Goal: Transaction & Acquisition: Book appointment/travel/reservation

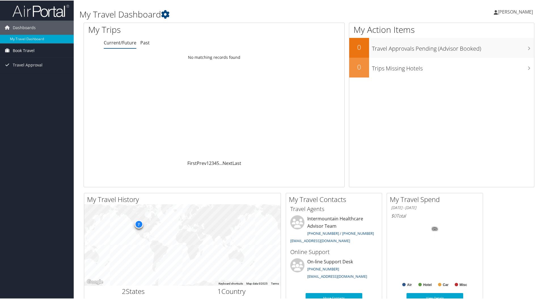
click at [25, 49] on span "Book Travel" at bounding box center [24, 50] width 22 height 14
click at [29, 48] on span "Book Travel" at bounding box center [24, 50] width 22 height 14
click at [36, 66] on span "Travel Approval" at bounding box center [28, 64] width 30 height 14
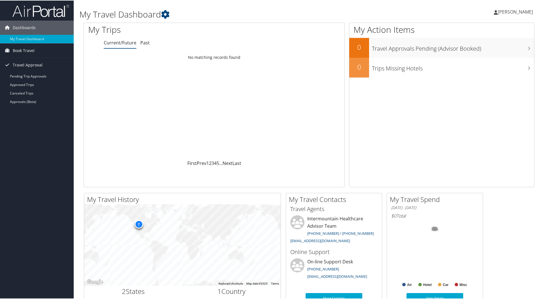
click at [41, 161] on div "Dashboards My Travel Dashboard Book Travel Approval Request (Beta) Book/Manage …" at bounding box center [272, 214] width 544 height 428
click at [111, 92] on div "Loading... No matching records found" at bounding box center [214, 106] width 260 height 108
click at [28, 29] on span "Dashboards" at bounding box center [24, 27] width 23 height 14
click at [24, 41] on span "Book Travel" at bounding box center [24, 42] width 22 height 14
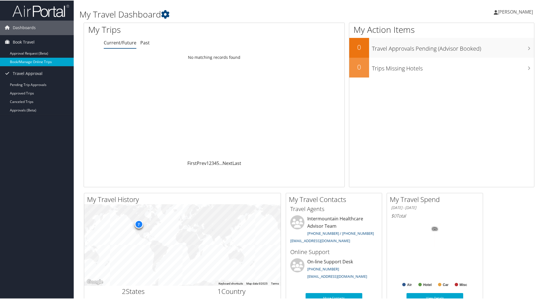
click at [31, 59] on link "Book/Manage Online Trips" at bounding box center [37, 61] width 74 height 8
